Goal: Check status: Check status

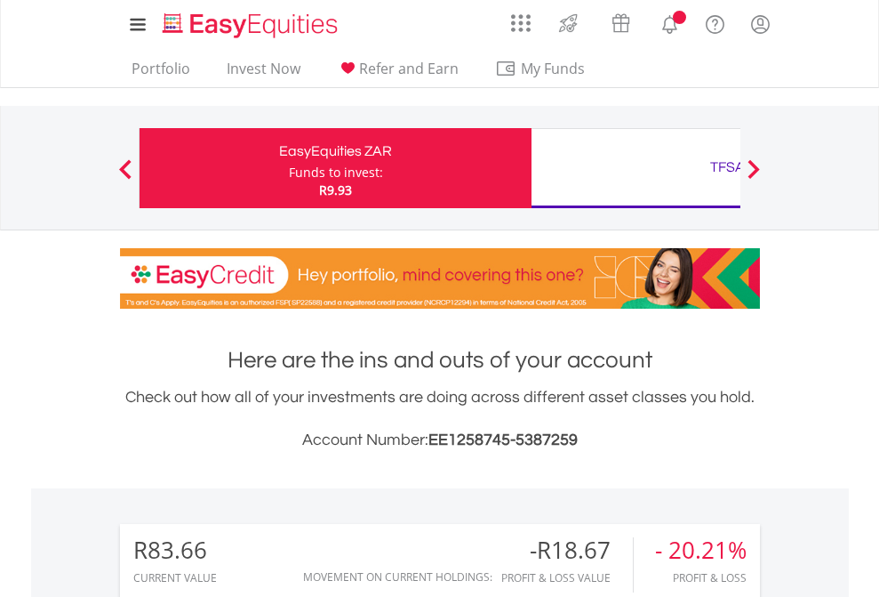
scroll to position [171, 279]
click at [289, 168] on div "Funds to invest:" at bounding box center [336, 173] width 94 height 18
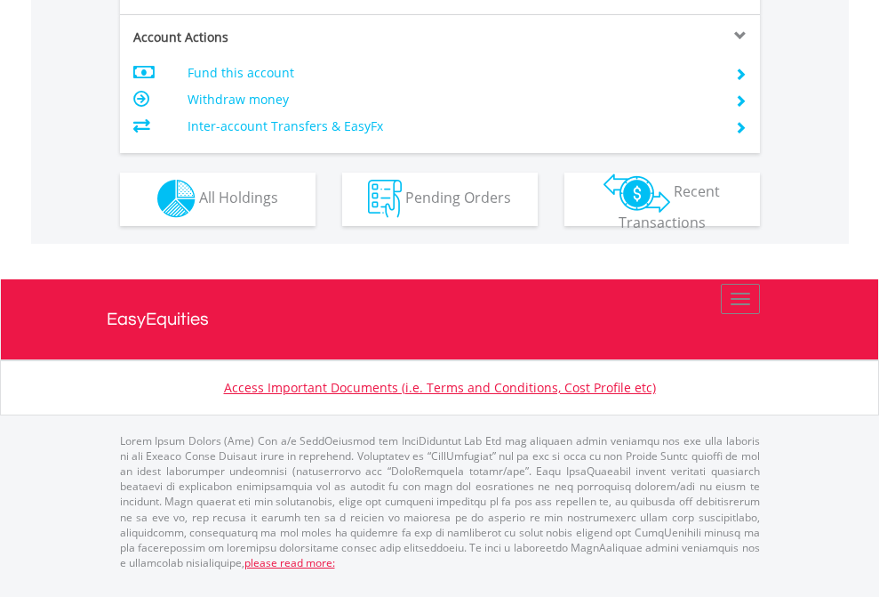
scroll to position [1663, 0]
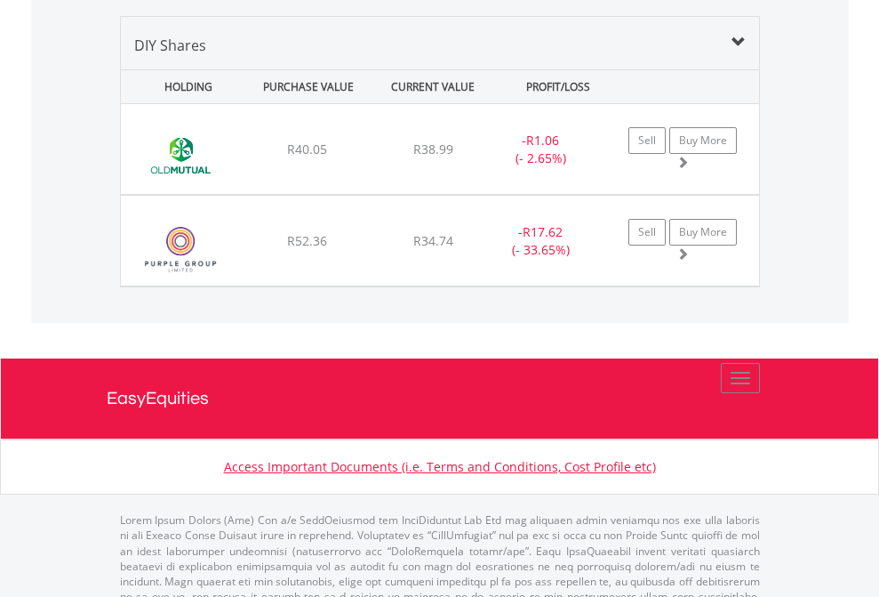
scroll to position [1977, 0]
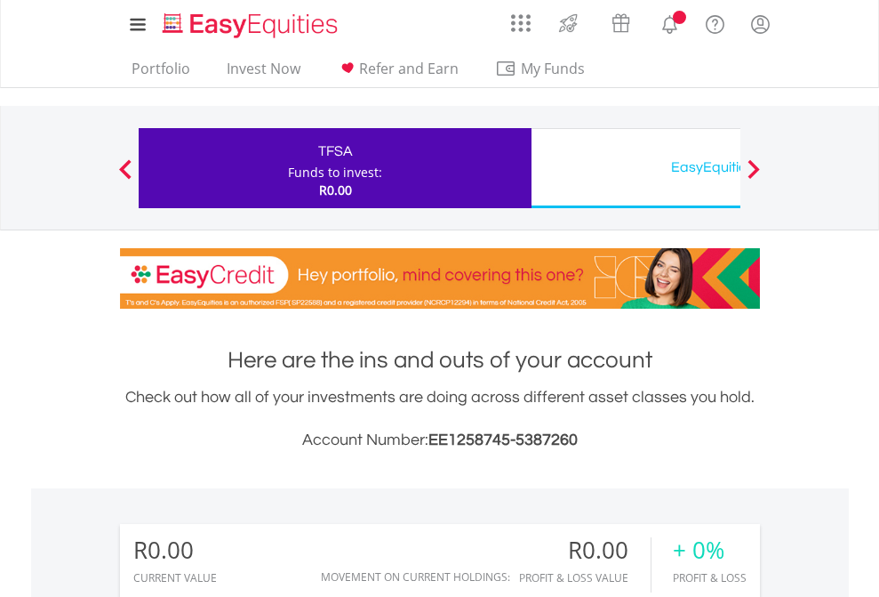
scroll to position [171, 279]
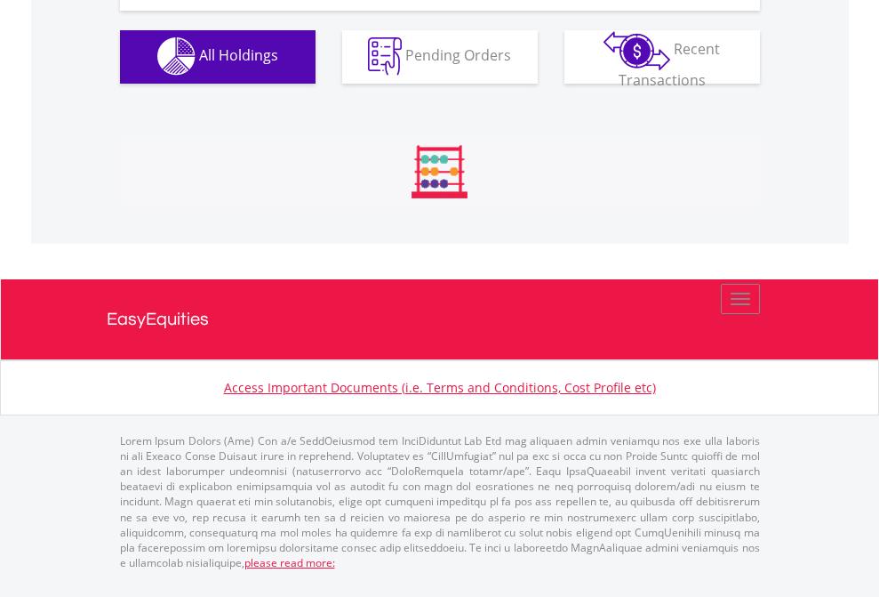
scroll to position [1760, 0]
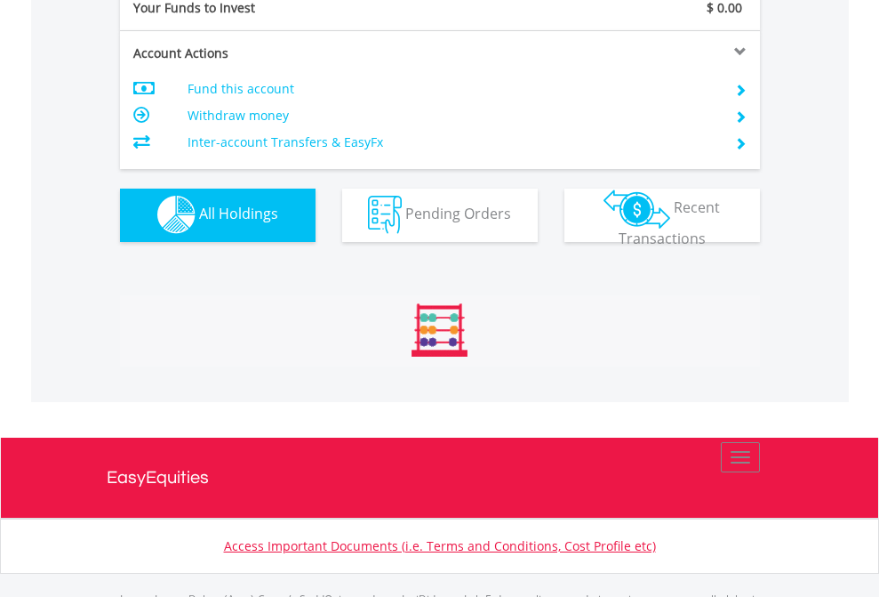
scroll to position [1760, 0]
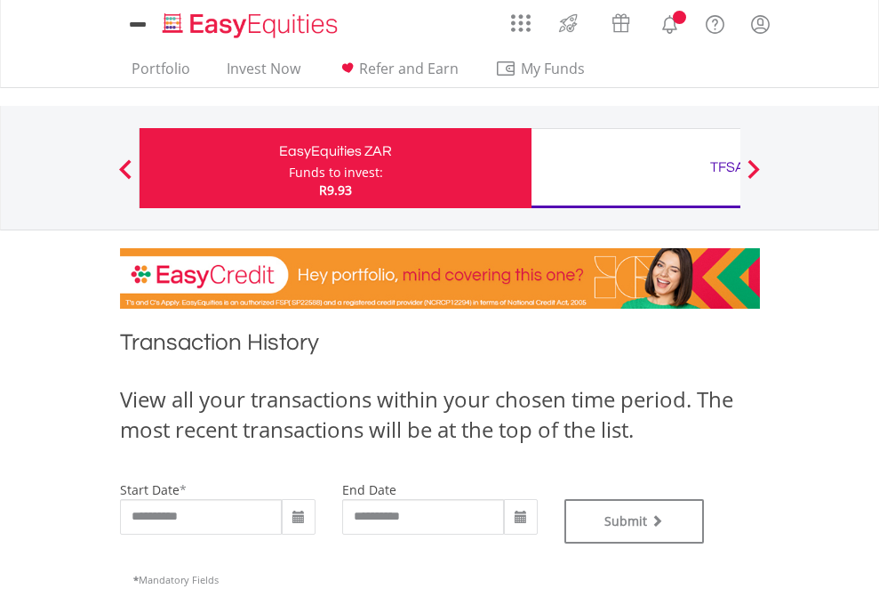
type input "**********"
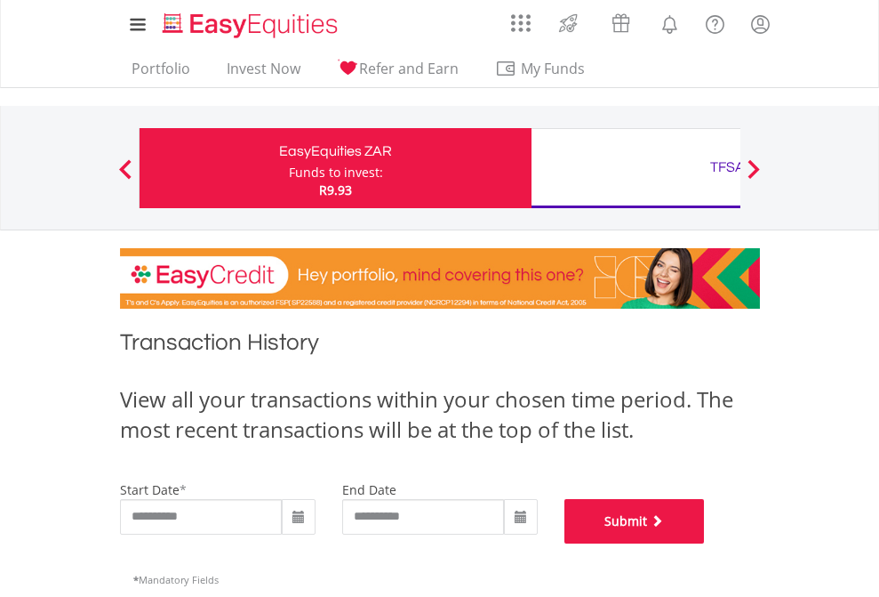
click at [705, 543] on button "Submit" at bounding box center [635, 521] width 140 height 44
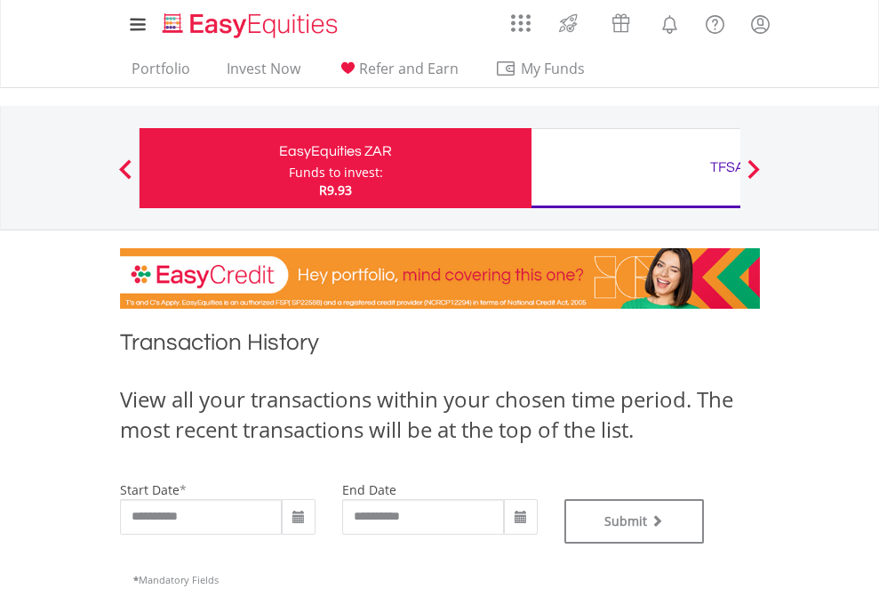
click at [636, 168] on div "TFSA" at bounding box center [727, 167] width 371 height 25
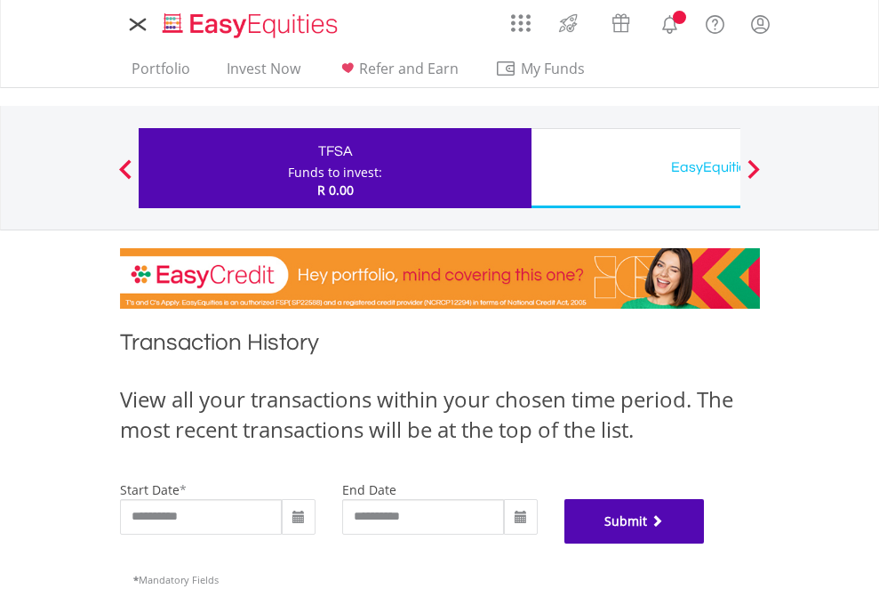
click at [705, 543] on button "Submit" at bounding box center [635, 521] width 140 height 44
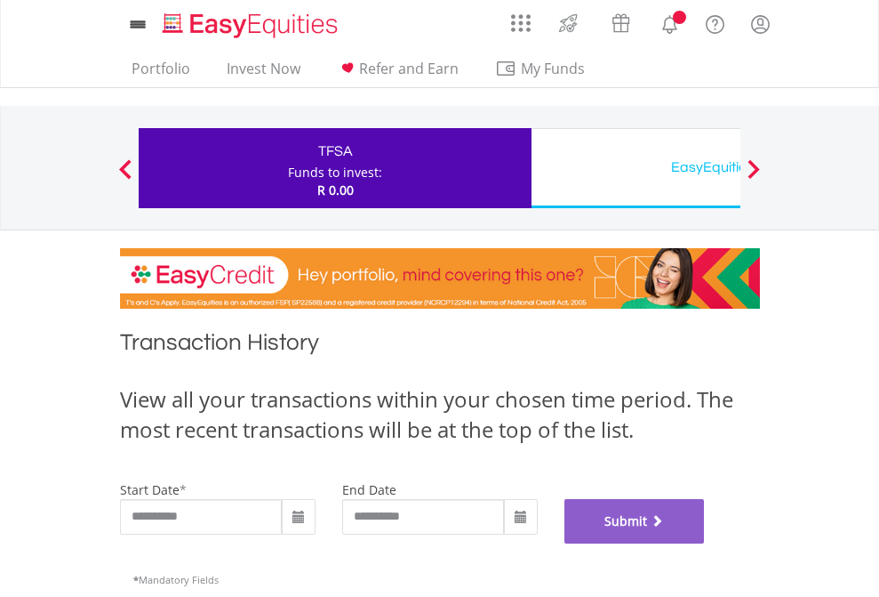
scroll to position [721, 0]
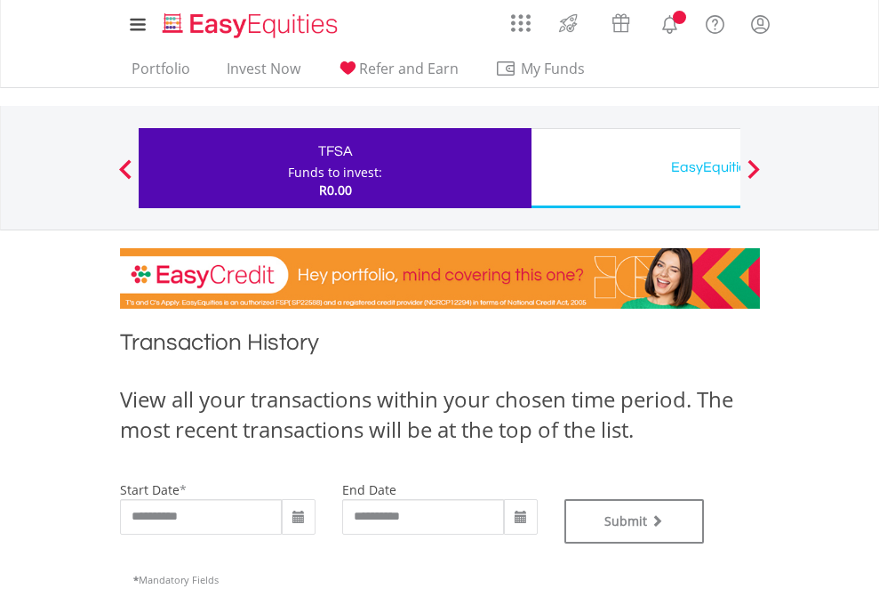
click at [636, 168] on div "EasyEquities USD" at bounding box center [727, 167] width 371 height 25
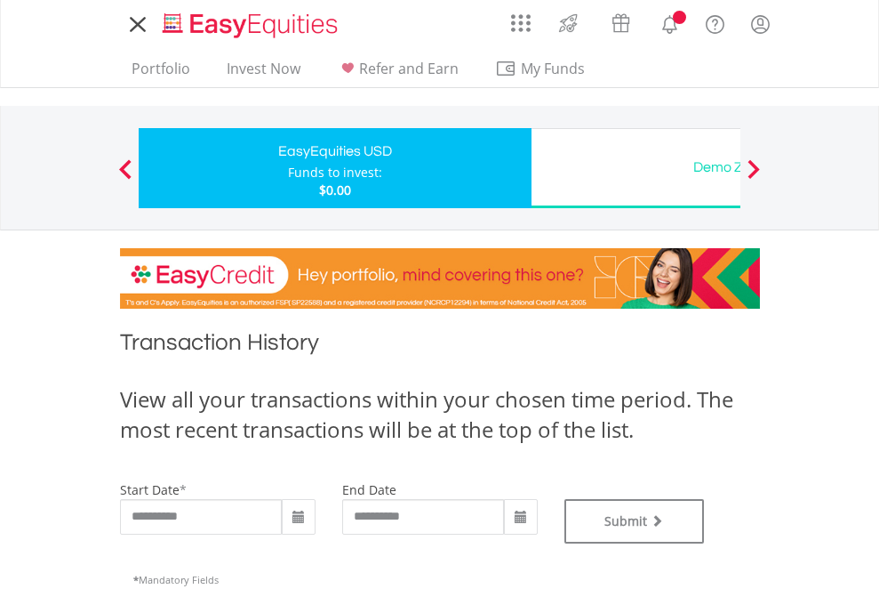
type input "**********"
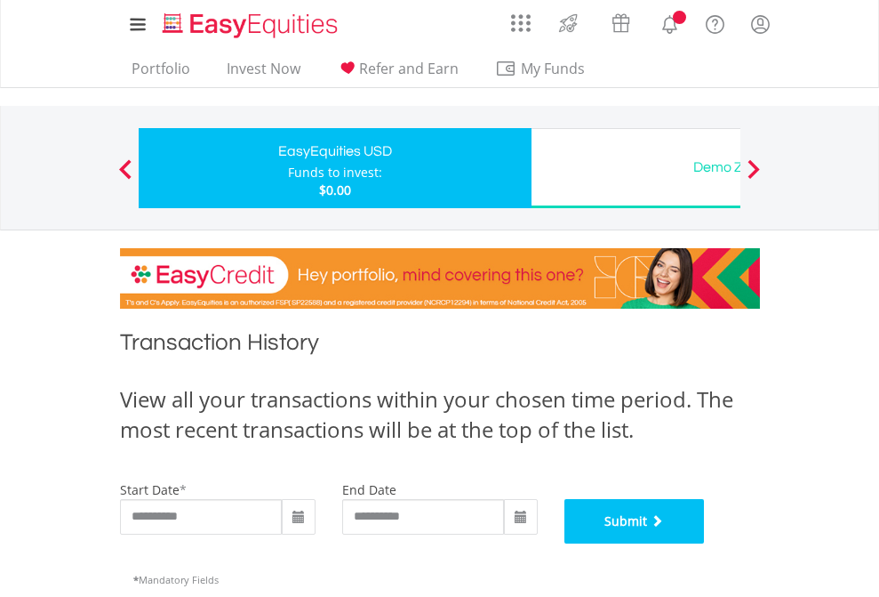
click at [705, 543] on button "Submit" at bounding box center [635, 521] width 140 height 44
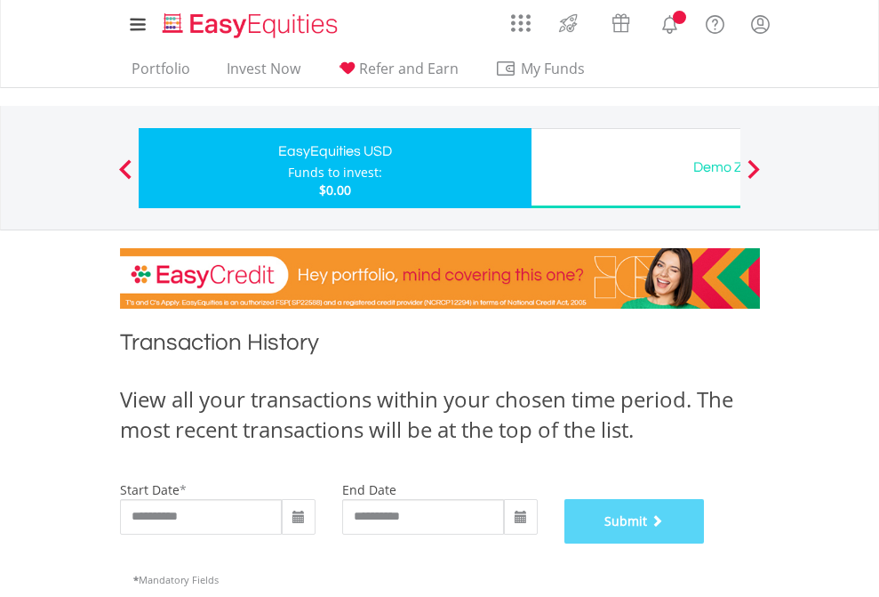
scroll to position [721, 0]
